Goal: Find specific page/section: Find specific page/section

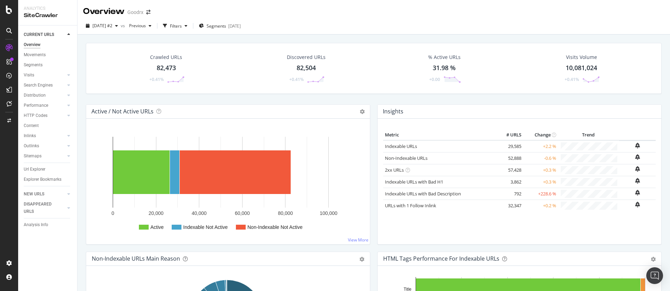
click at [576, 32] on div "[DATE] #2 vs Previous Filters Segments [DATE]" at bounding box center [373, 27] width 592 height 14
click at [39, 77] on div "ActionBoard" at bounding box center [39, 79] width 27 height 7
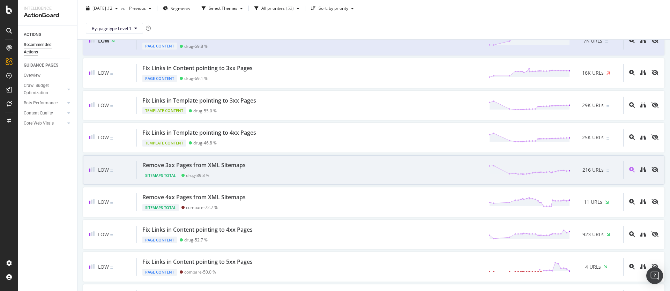
scroll to position [776, 0]
